Goal: Find specific page/section: Find specific page/section

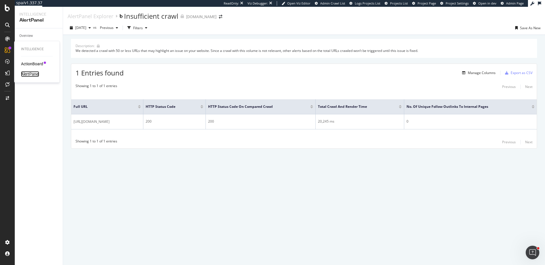
click at [34, 75] on div "AlertPanel" at bounding box center [30, 74] width 18 height 6
